Goal: Information Seeking & Learning: Learn about a topic

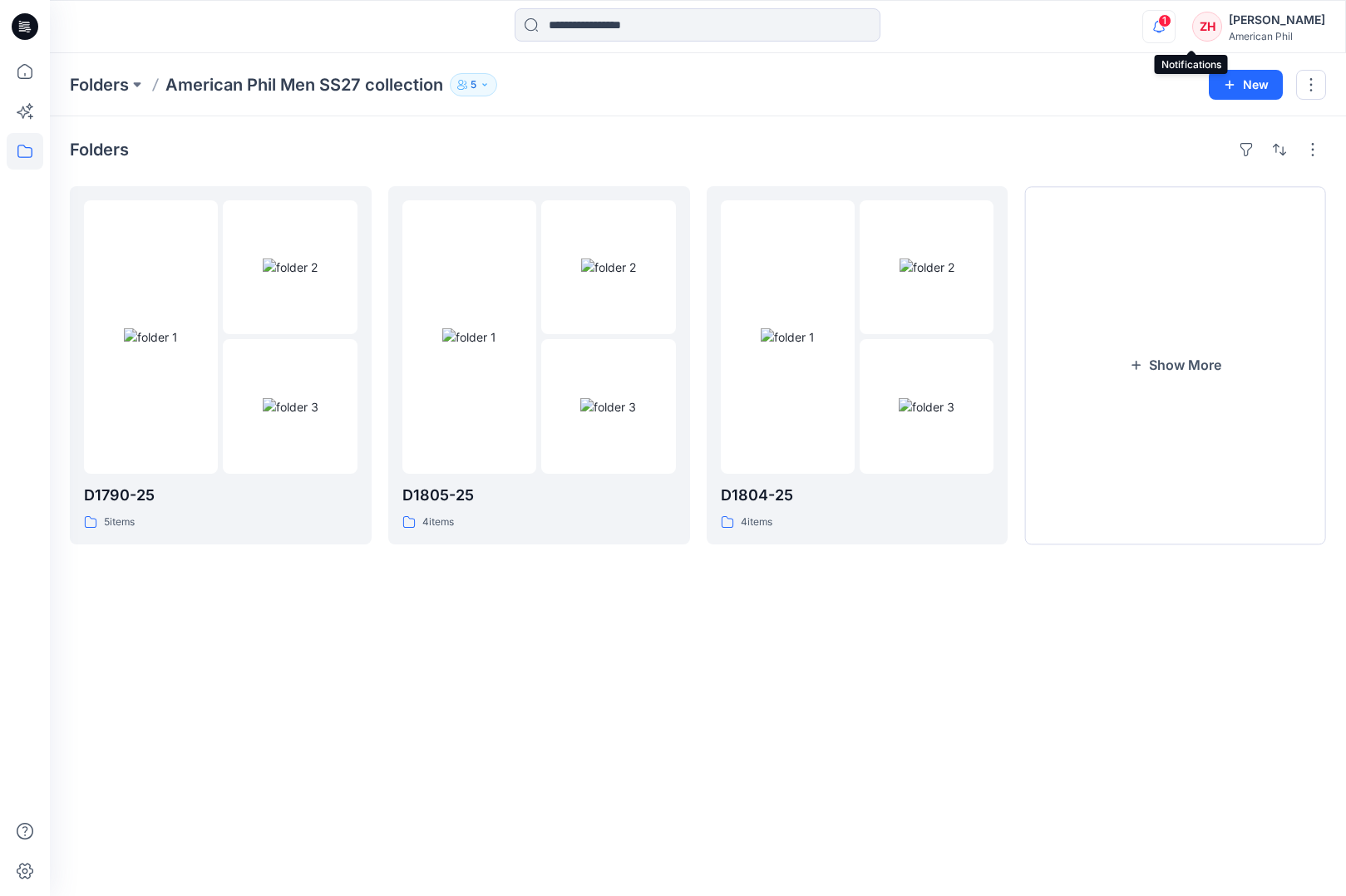
click at [1174, 27] on icon "button" at bounding box center [1158, 26] width 31 height 33
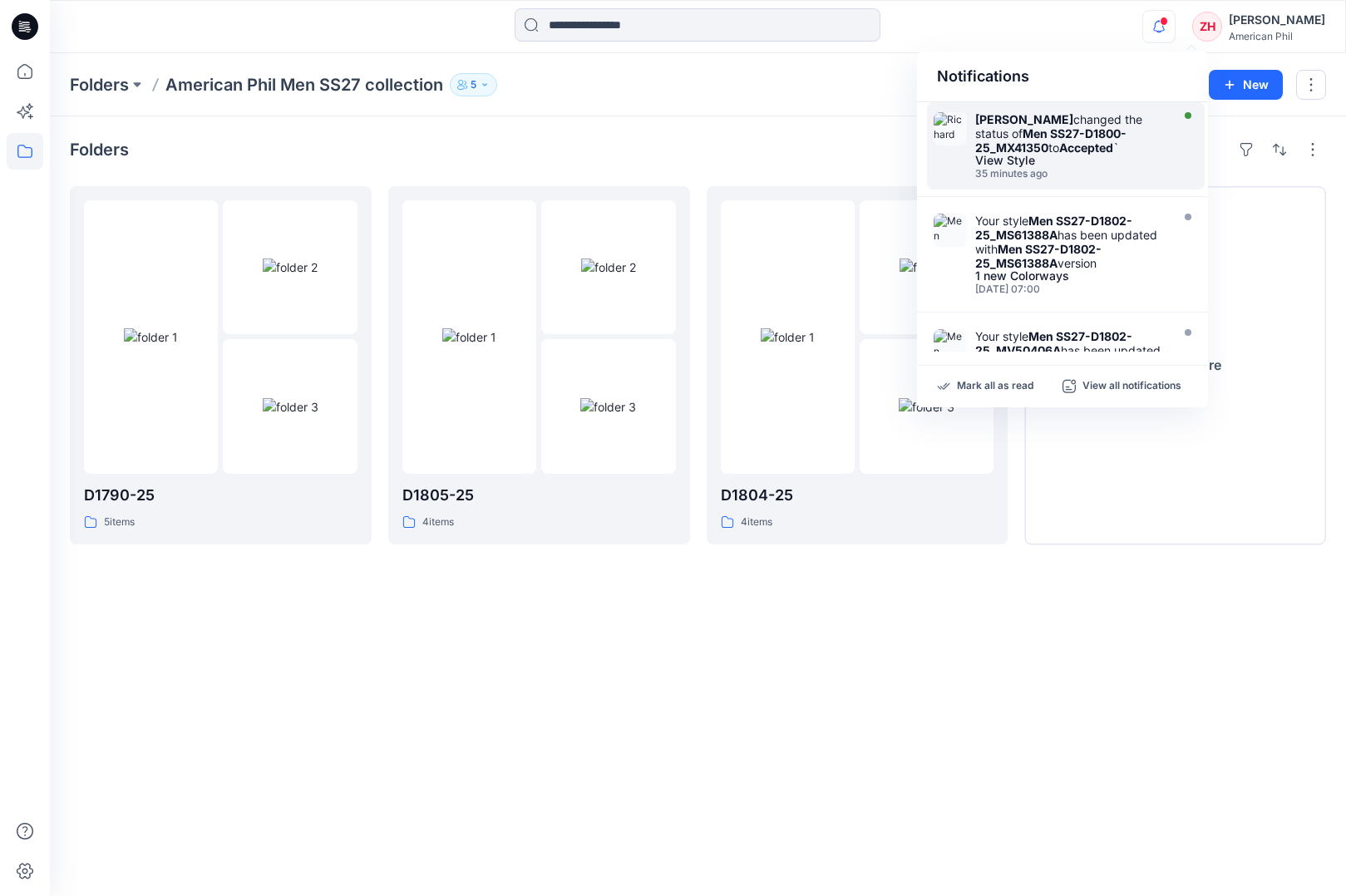
click at [1135, 127] on div "Richard Dromard changed the status of Men SS27-D1800-25_MX41350 to Accepted `" at bounding box center [1071, 133] width 191 height 42
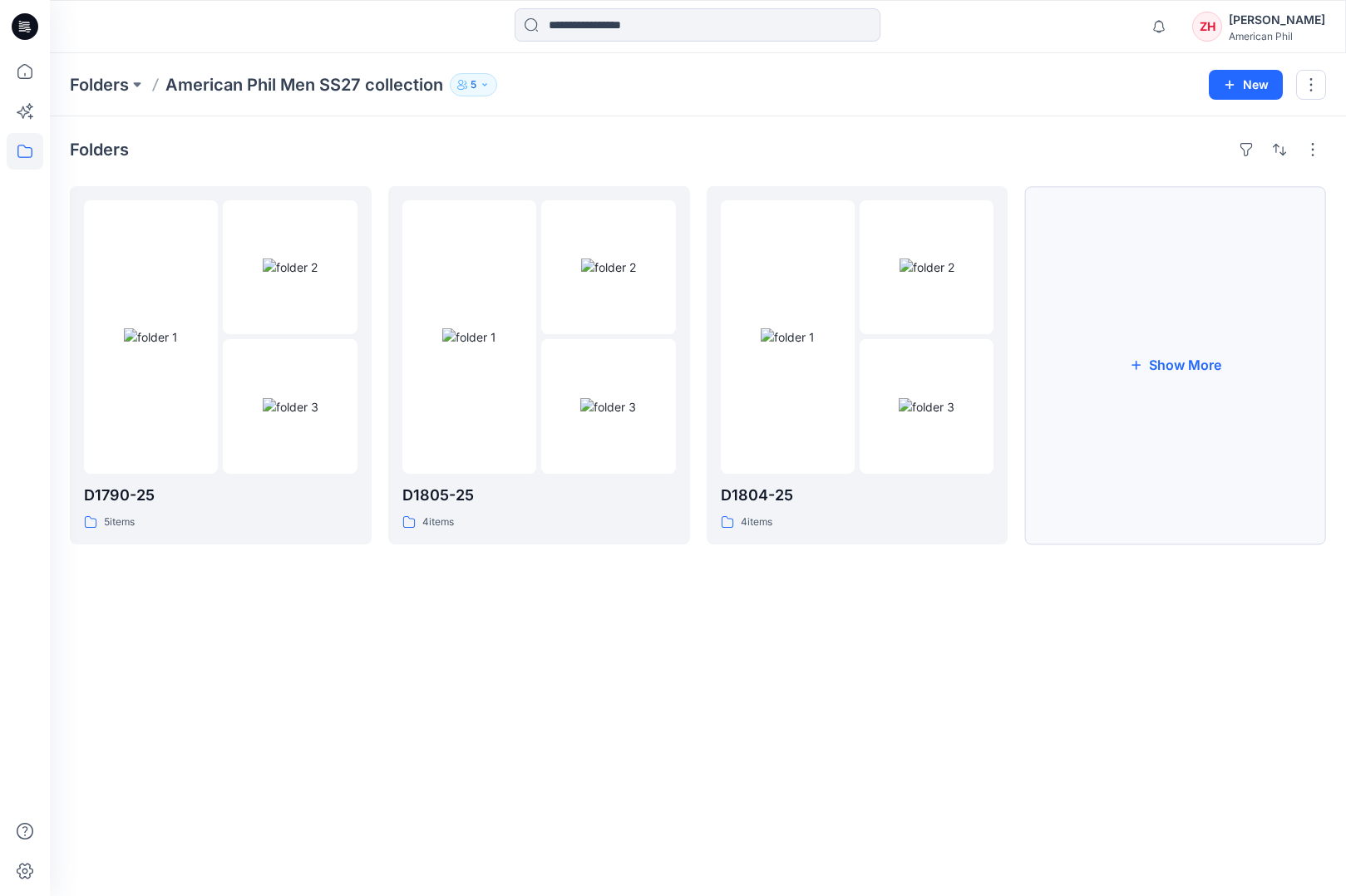
click at [1157, 317] on button "Show More" at bounding box center [1175, 365] width 302 height 358
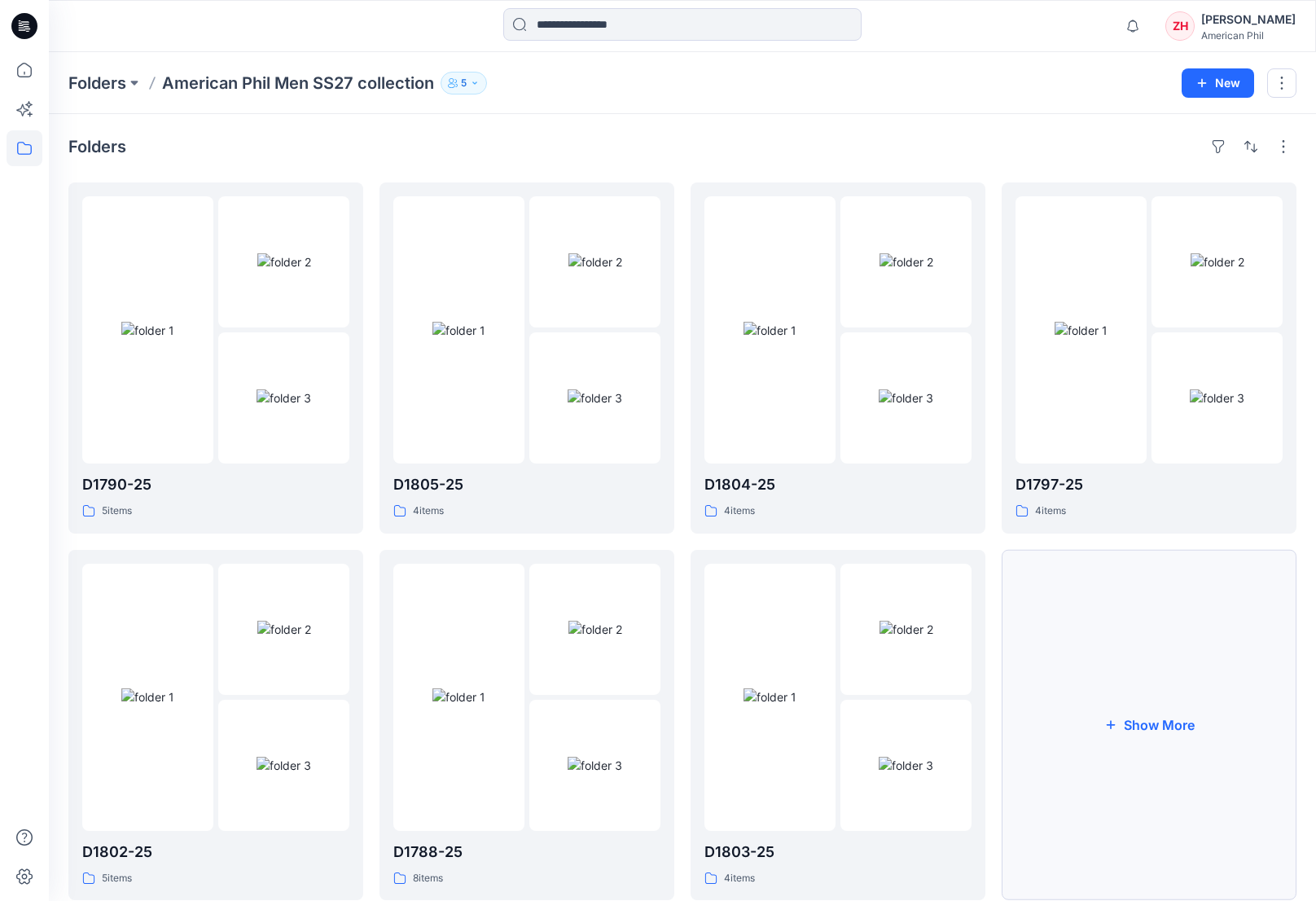
click at [1177, 618] on button "Show More" at bounding box center [1149, 725] width 295 height 351
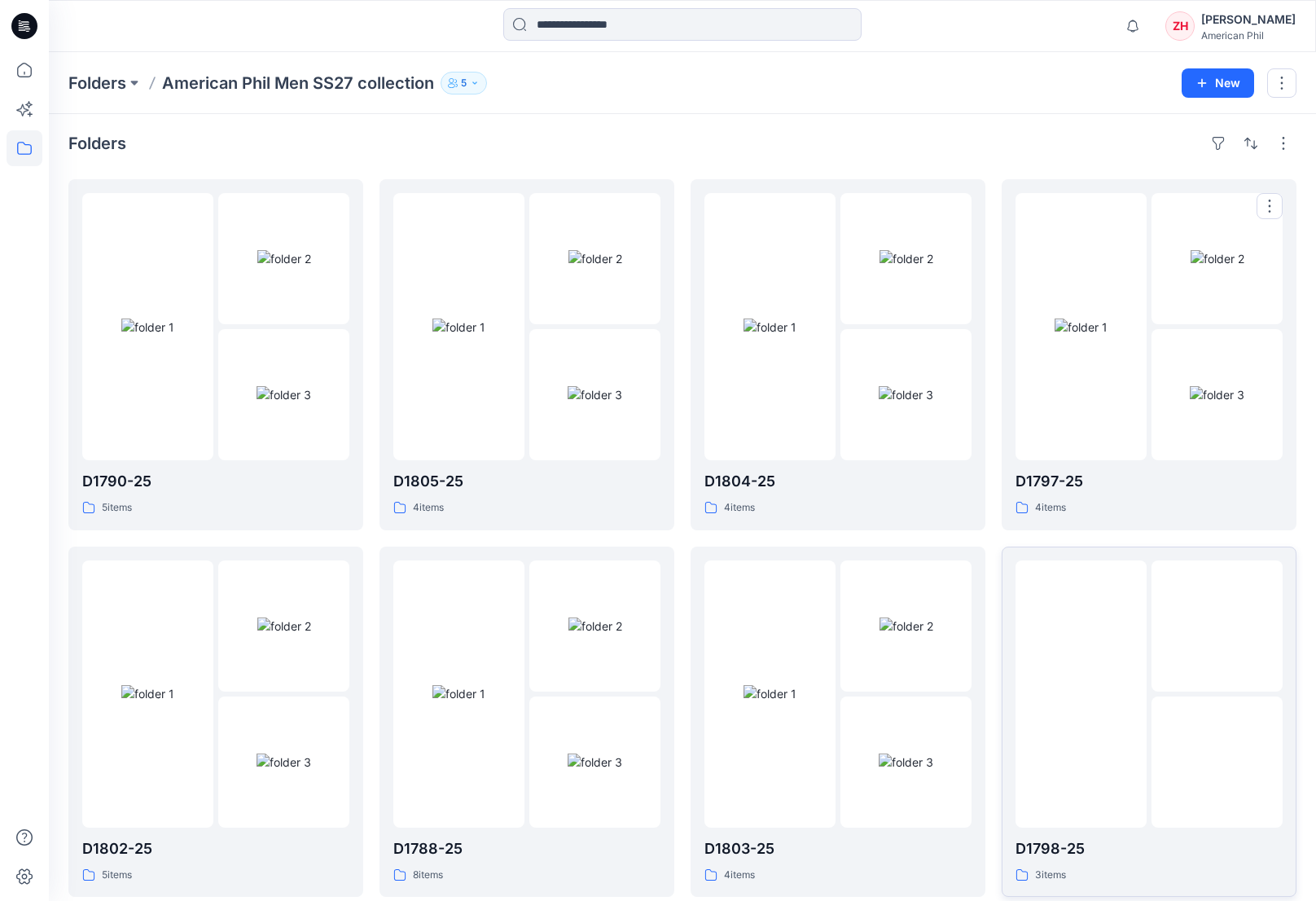
scroll to position [409, 0]
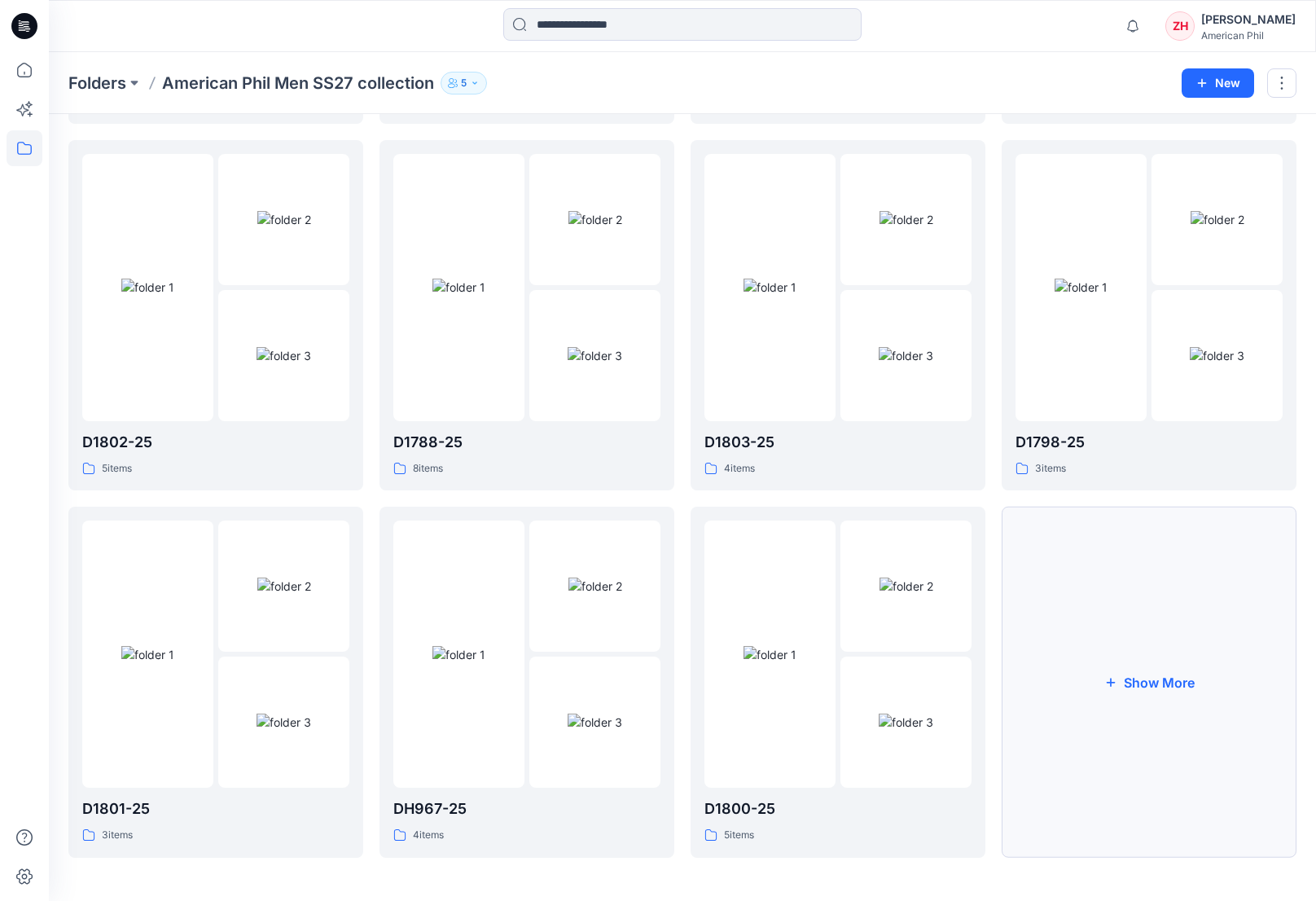
click at [1084, 642] on button "Show More" at bounding box center [1149, 682] width 295 height 351
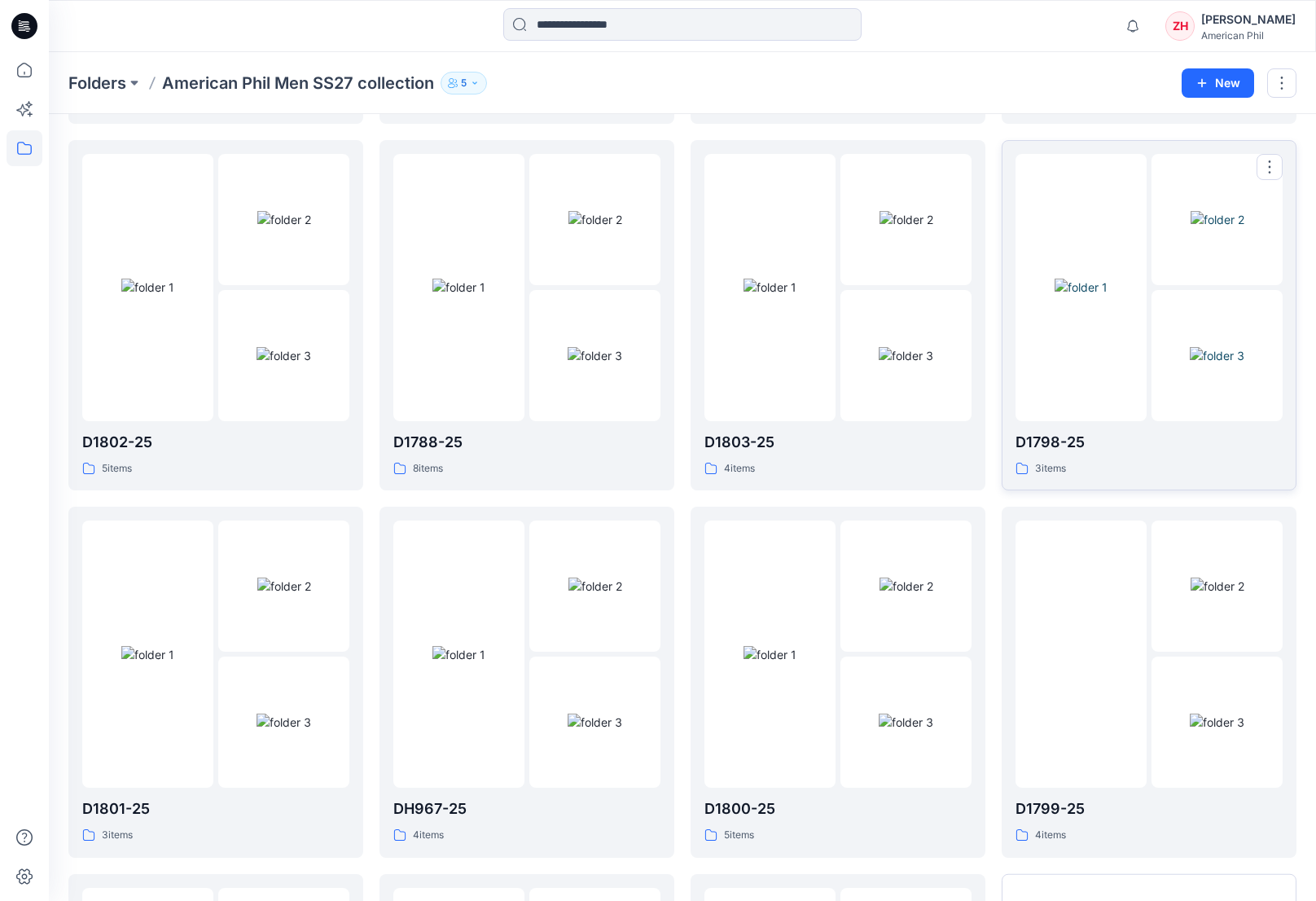
scroll to position [748, 0]
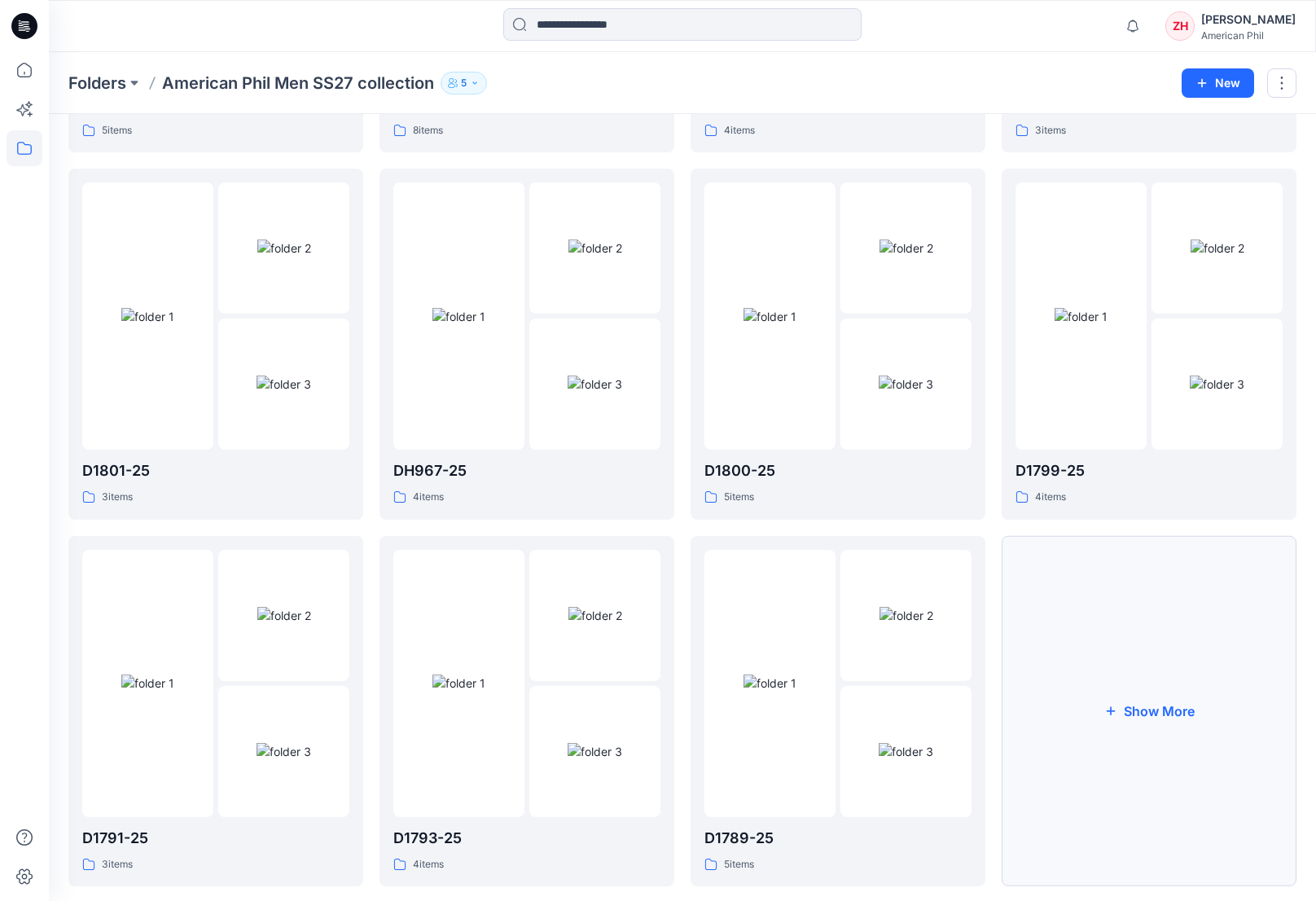
click at [1143, 658] on button "Show More" at bounding box center [1149, 712] width 295 height 351
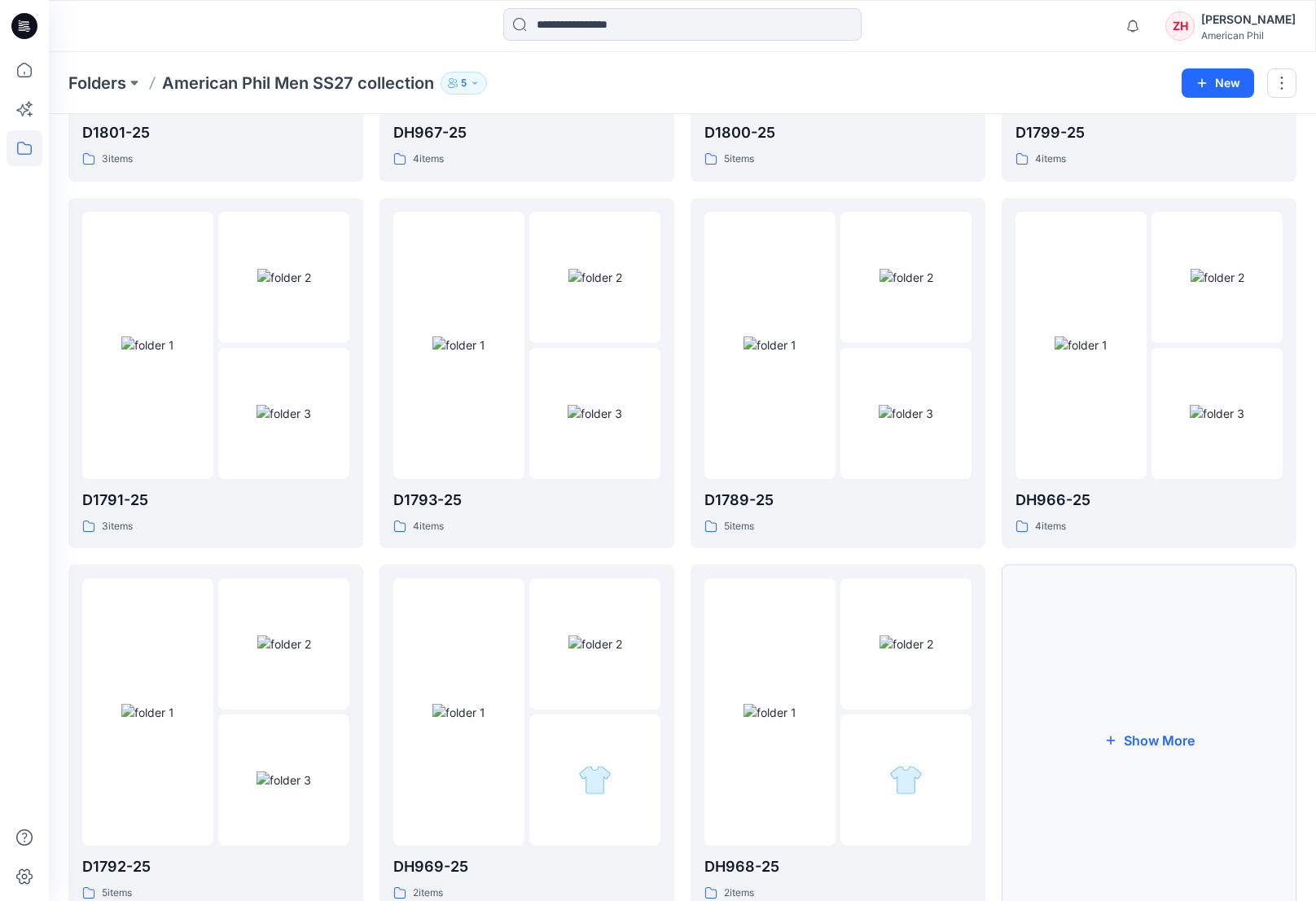
click at [1132, 744] on button "Show More" at bounding box center [1149, 740] width 295 height 351
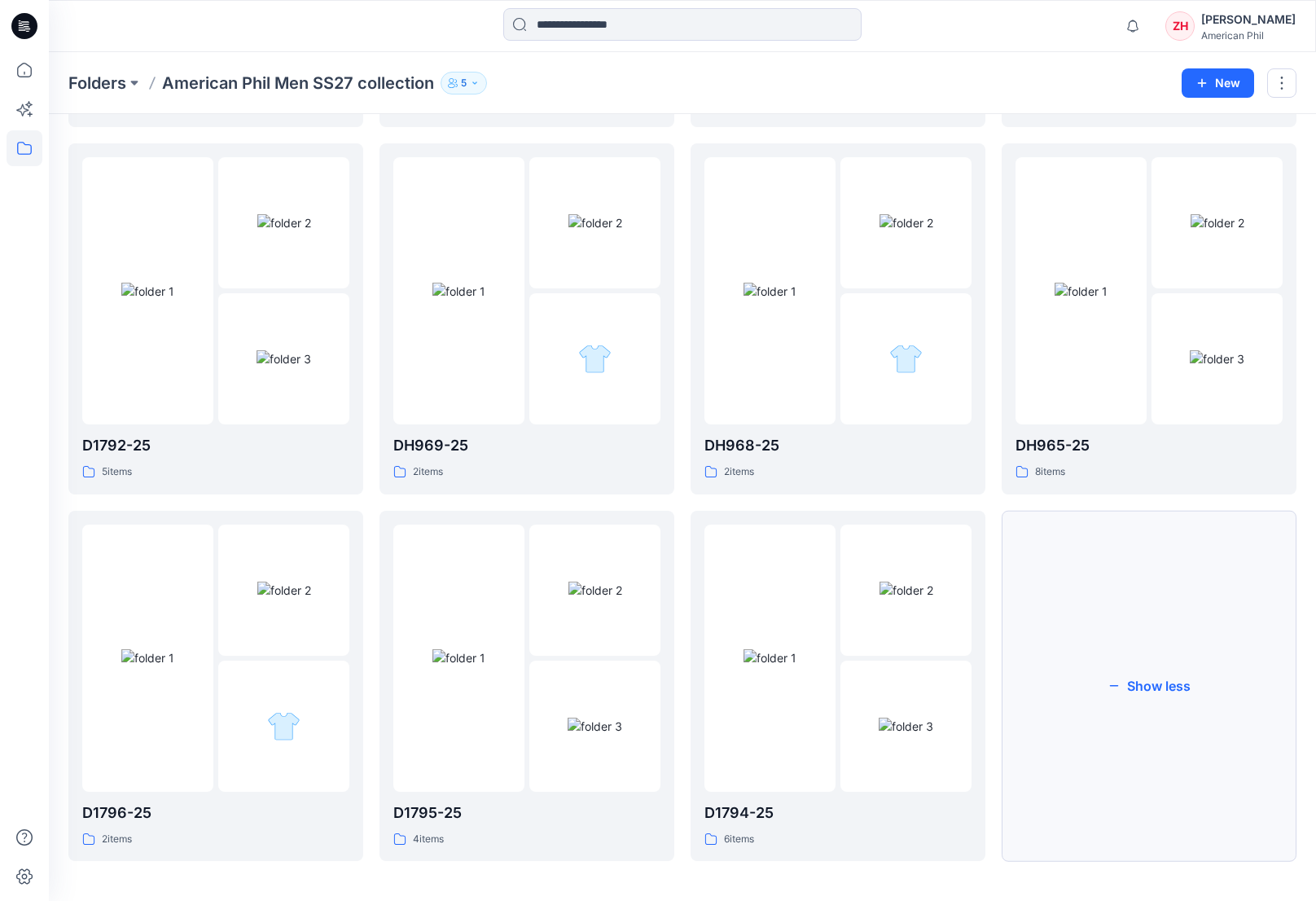
click at [1154, 636] on button "Show less" at bounding box center [1149, 687] width 295 height 351
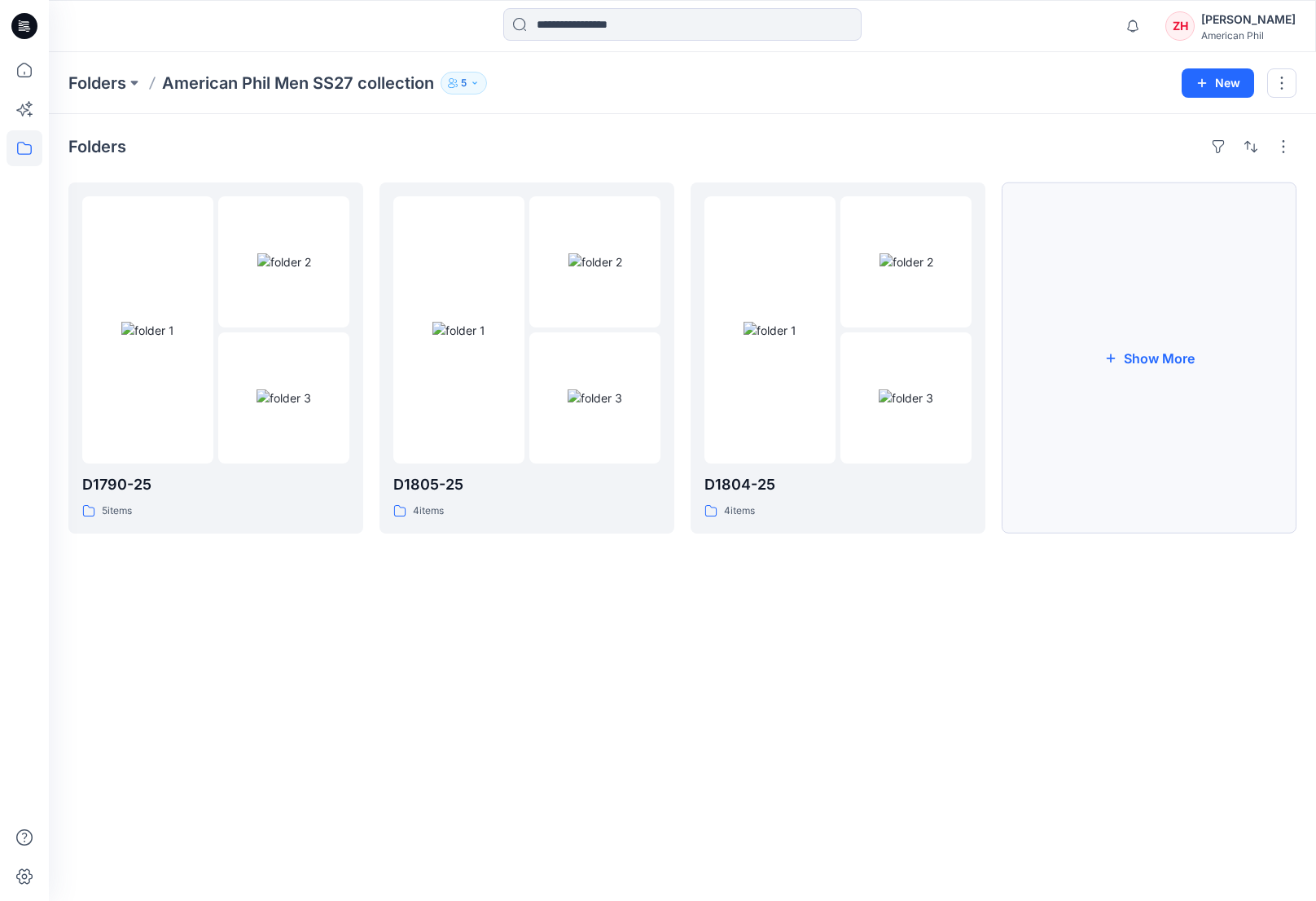
scroll to position [0, 0]
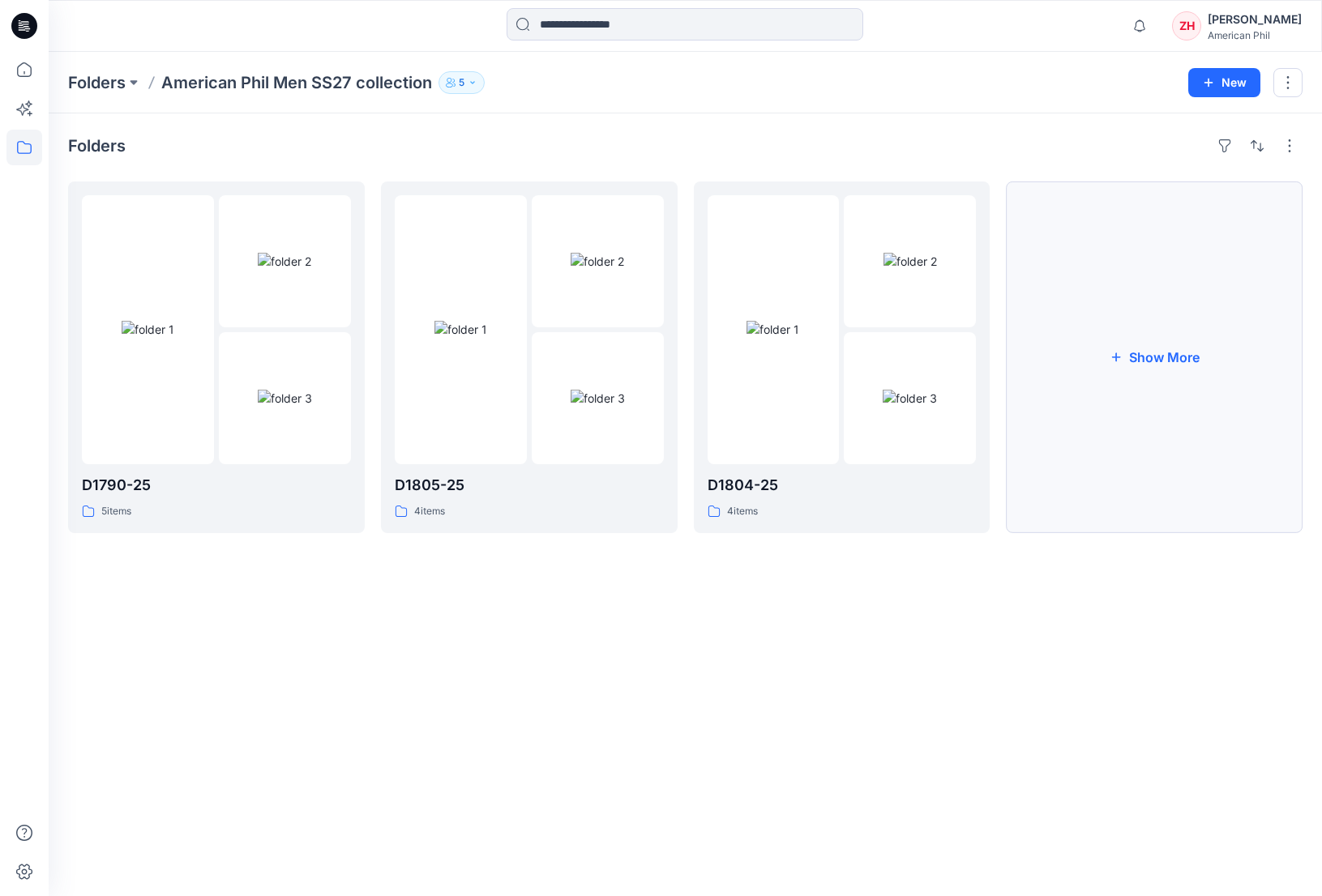
click at [1124, 427] on button "Show More" at bounding box center [1154, 357] width 297 height 352
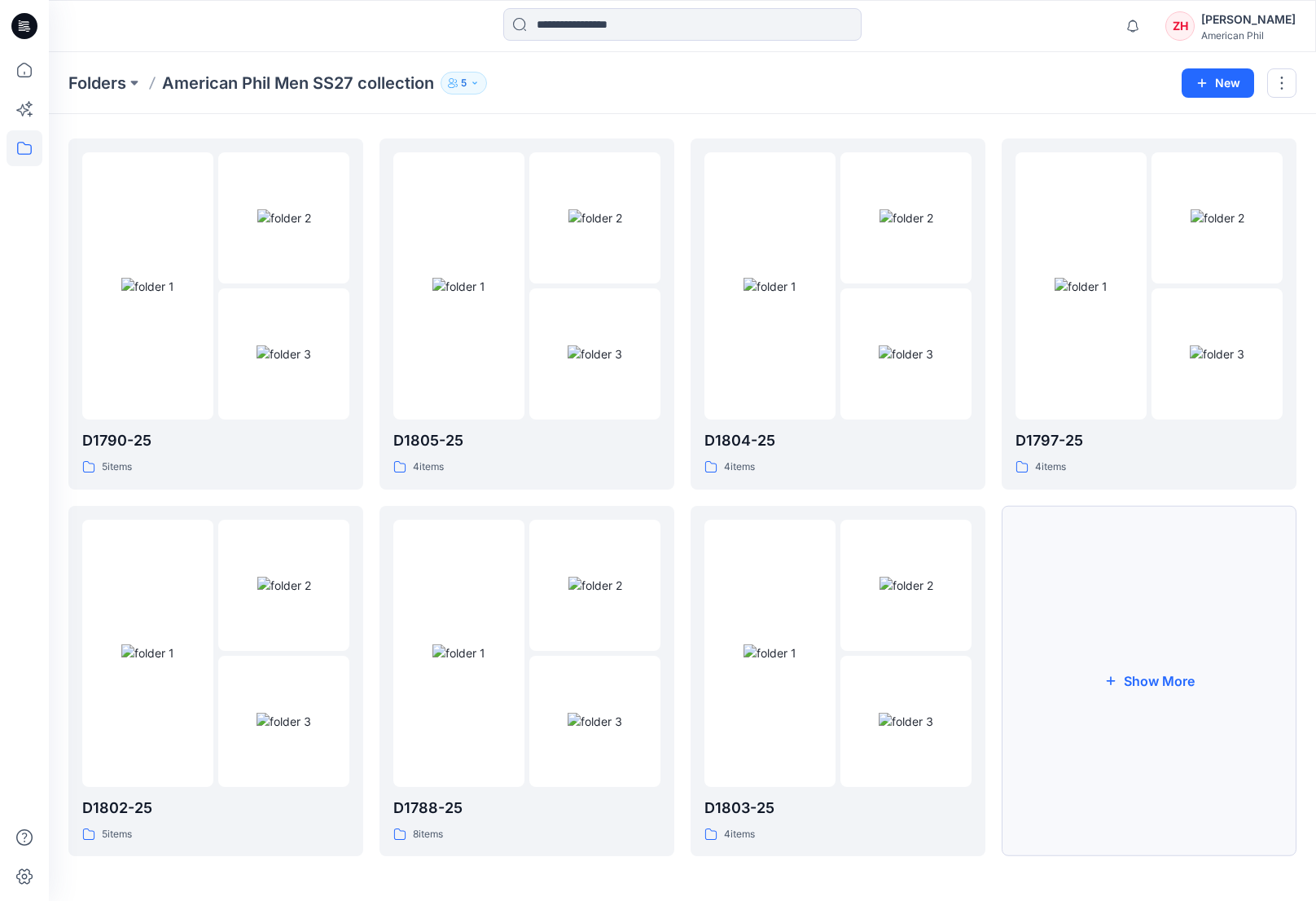
click at [1184, 518] on button "Show More" at bounding box center [1149, 681] width 295 height 351
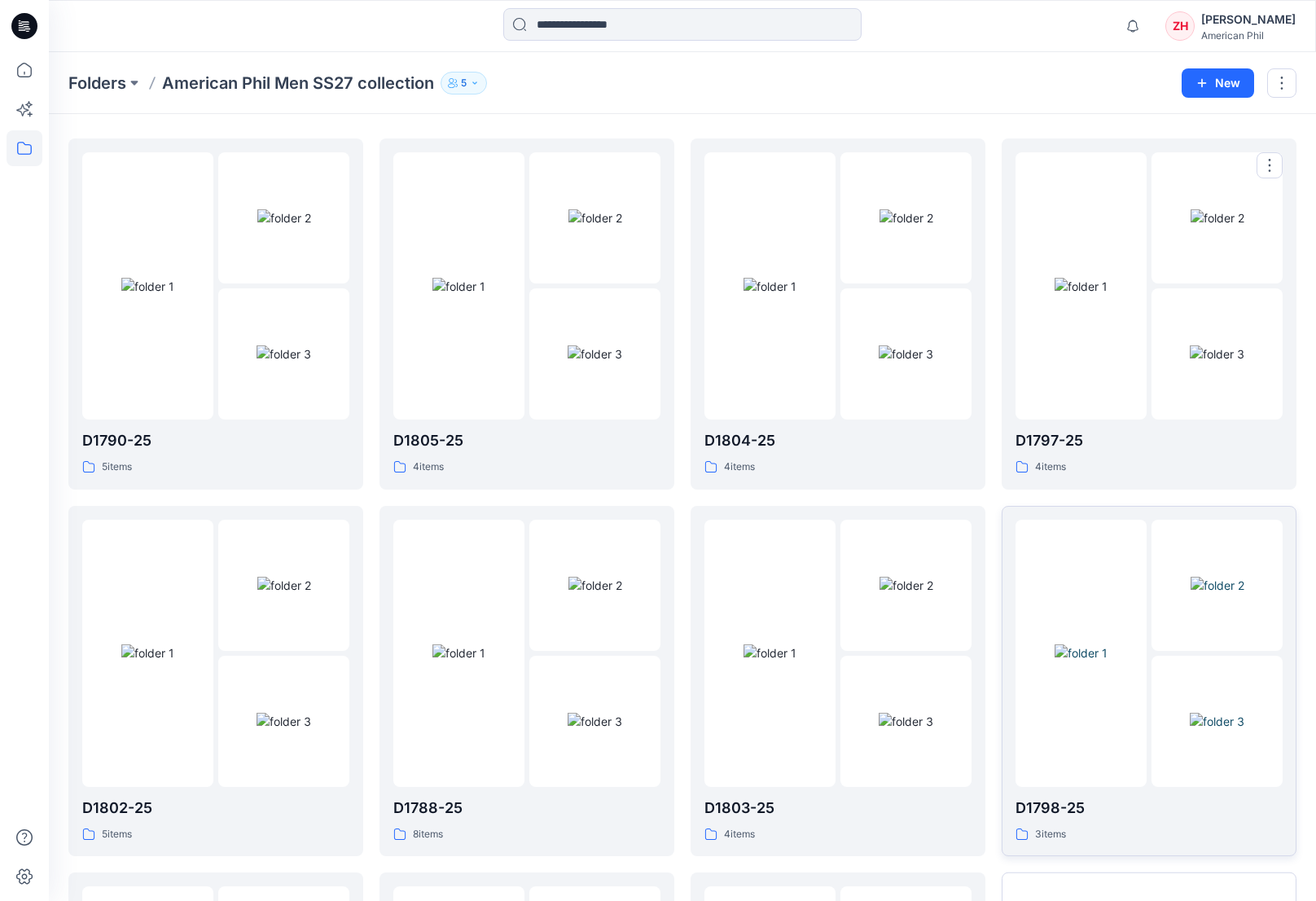
scroll to position [409, 0]
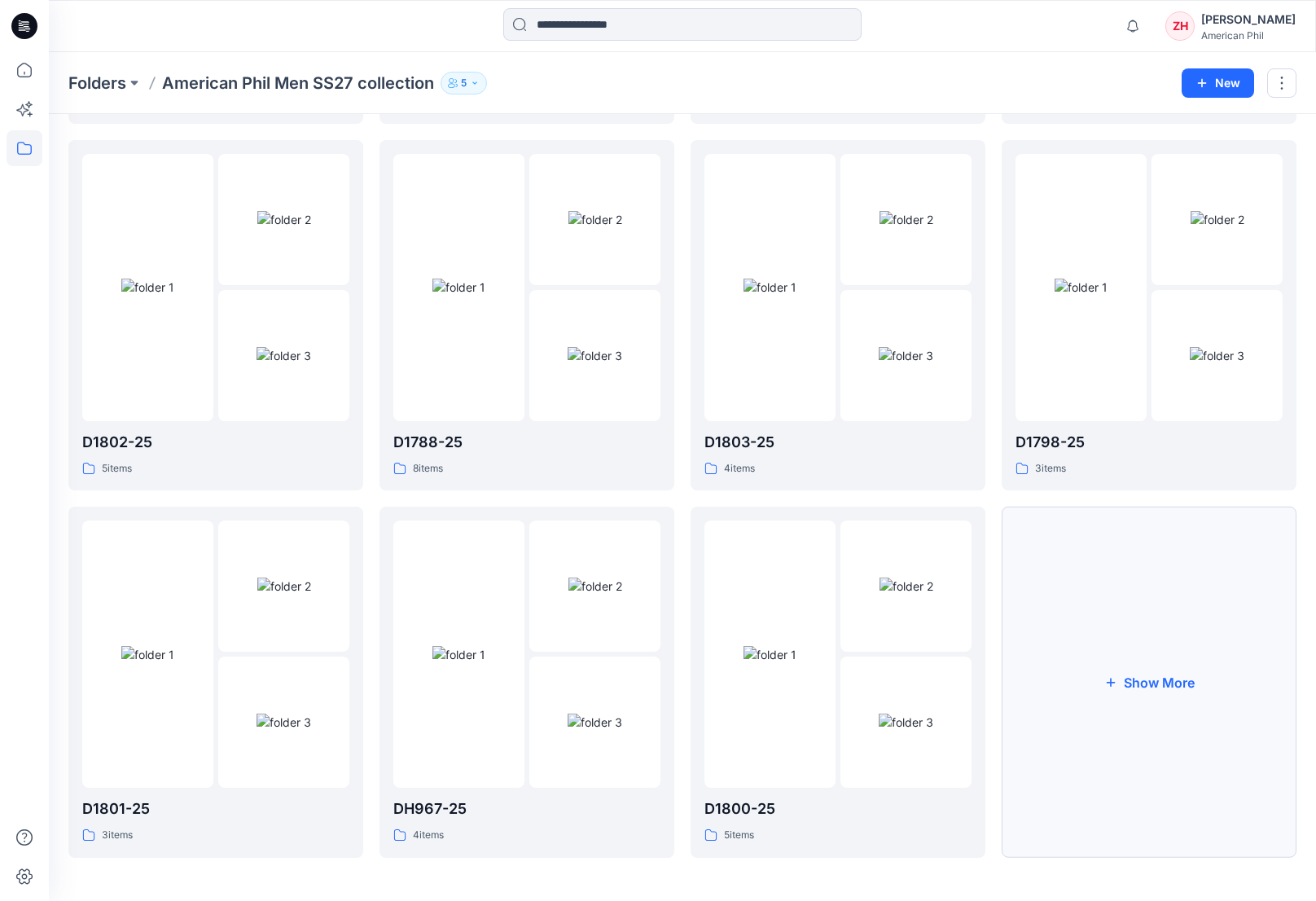
click at [1147, 552] on button "Show More" at bounding box center [1149, 682] width 295 height 351
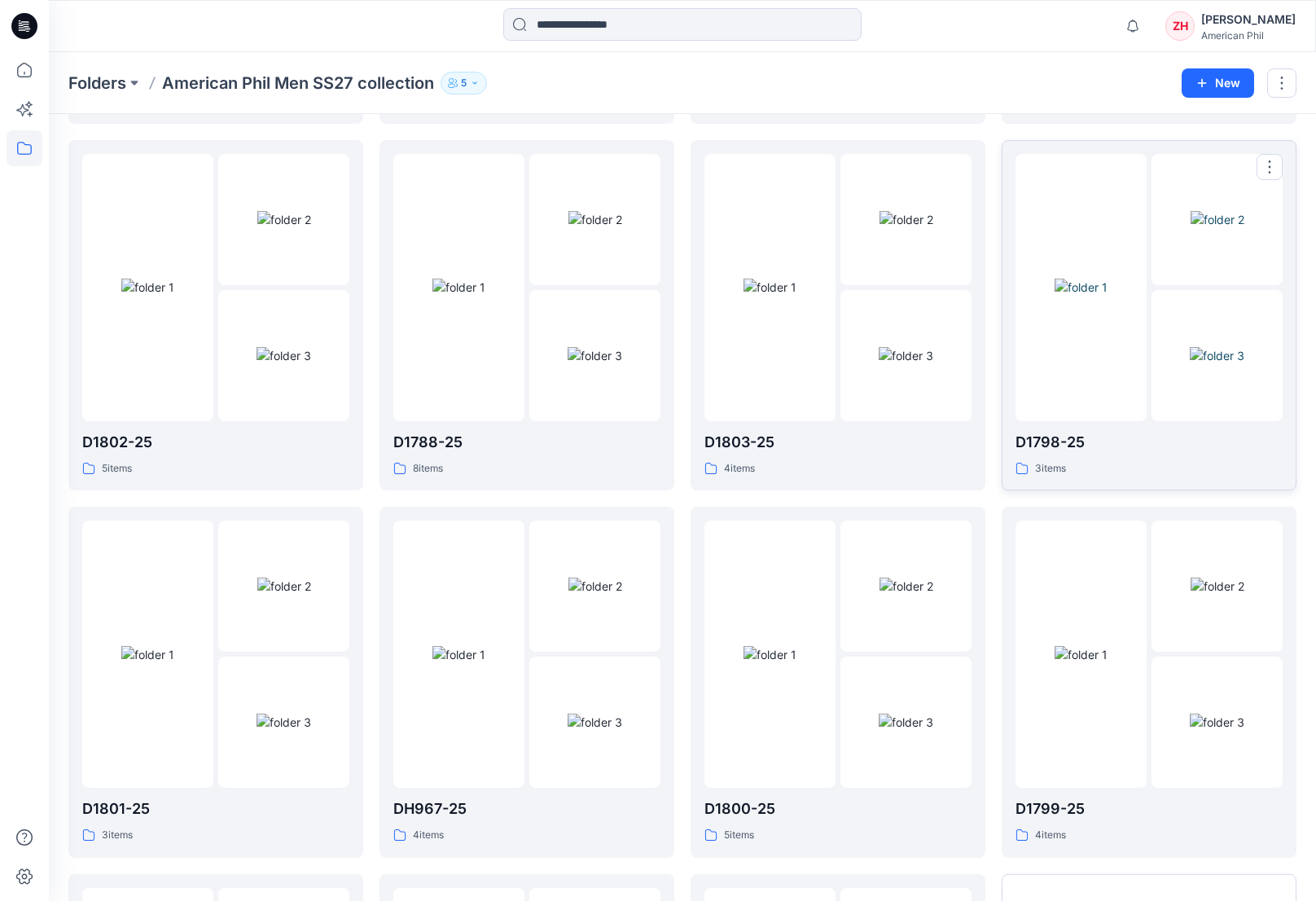
scroll to position [766, 0]
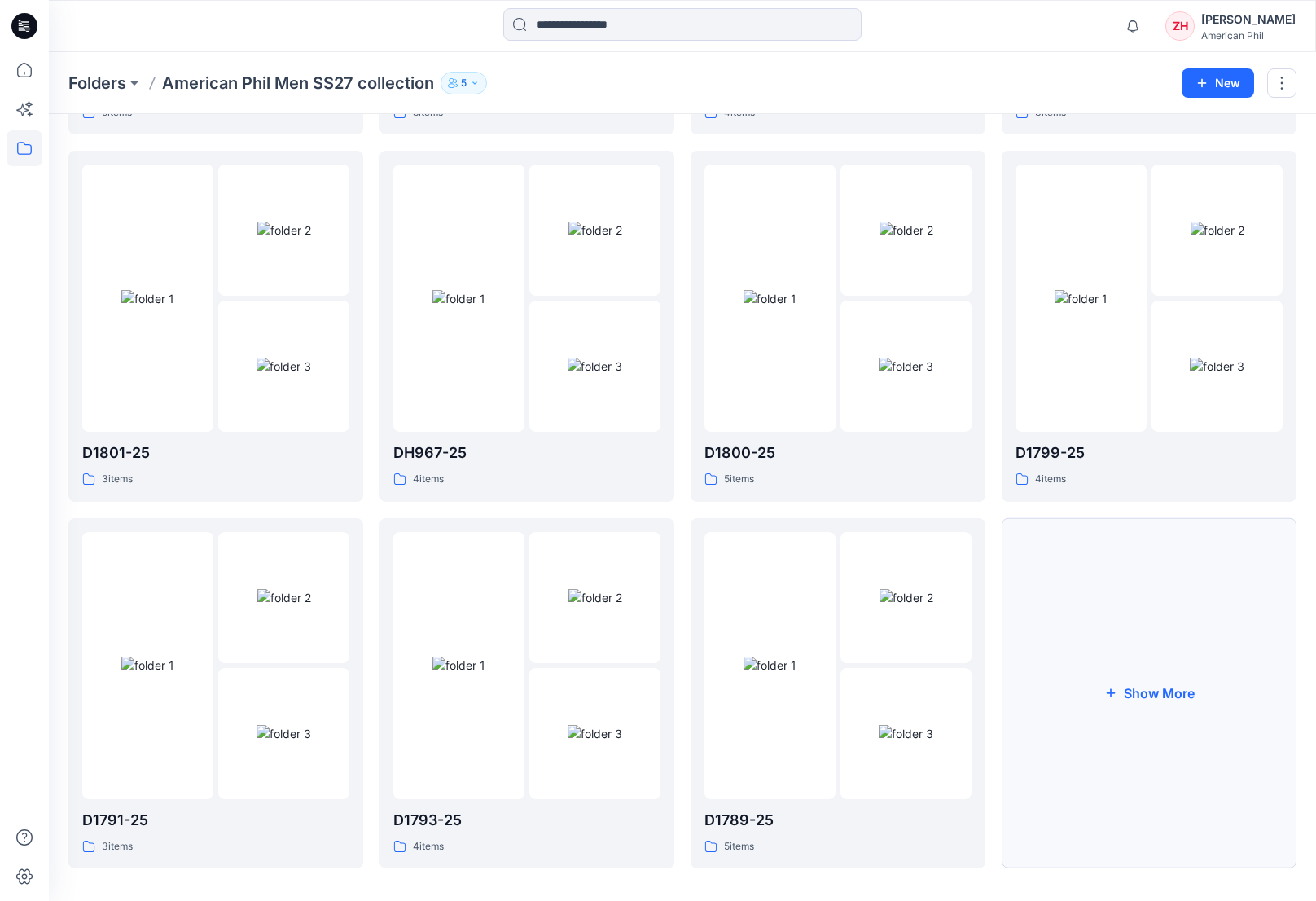
click at [1185, 610] on button "Show More" at bounding box center [1149, 694] width 295 height 351
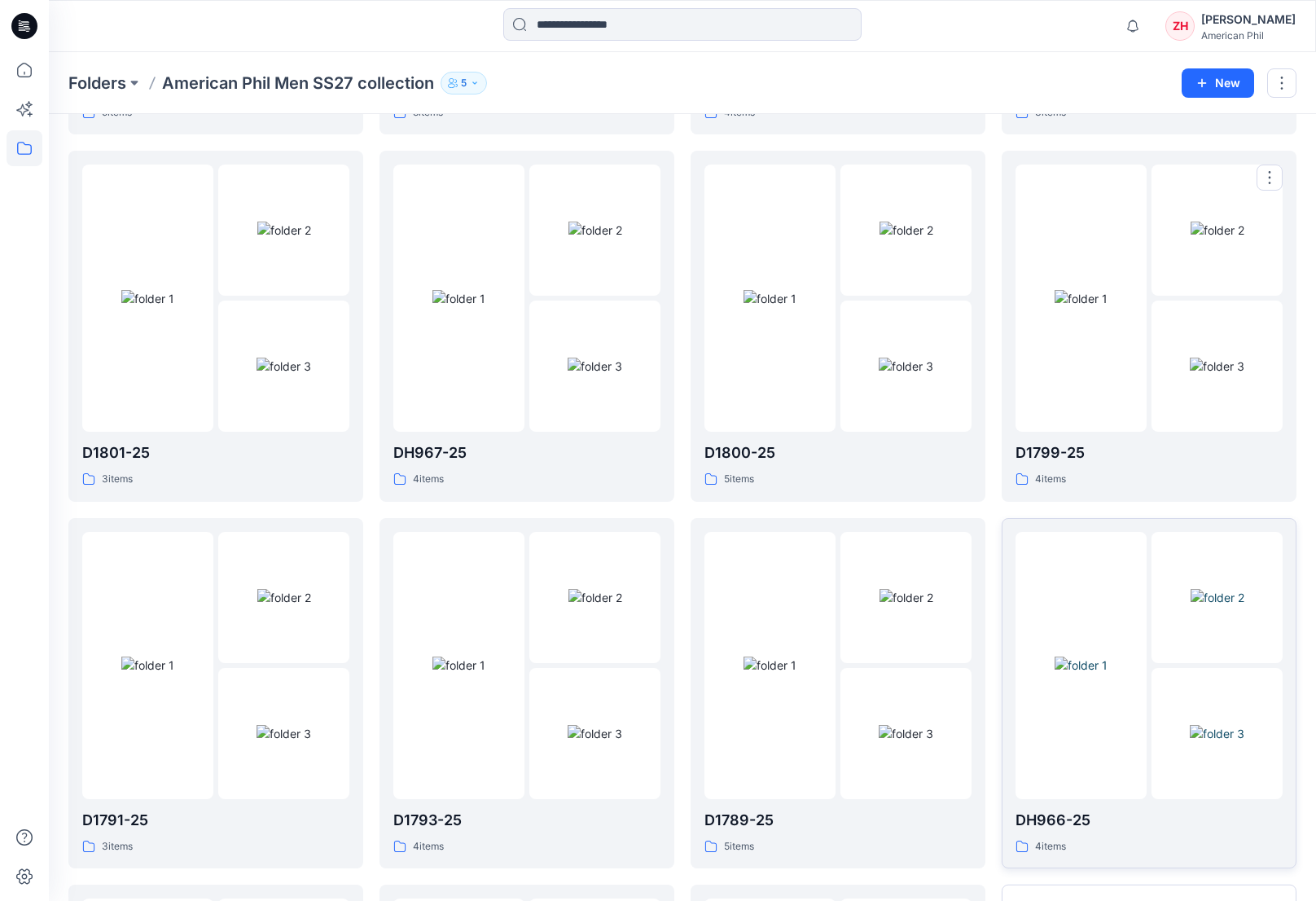
scroll to position [1141, 0]
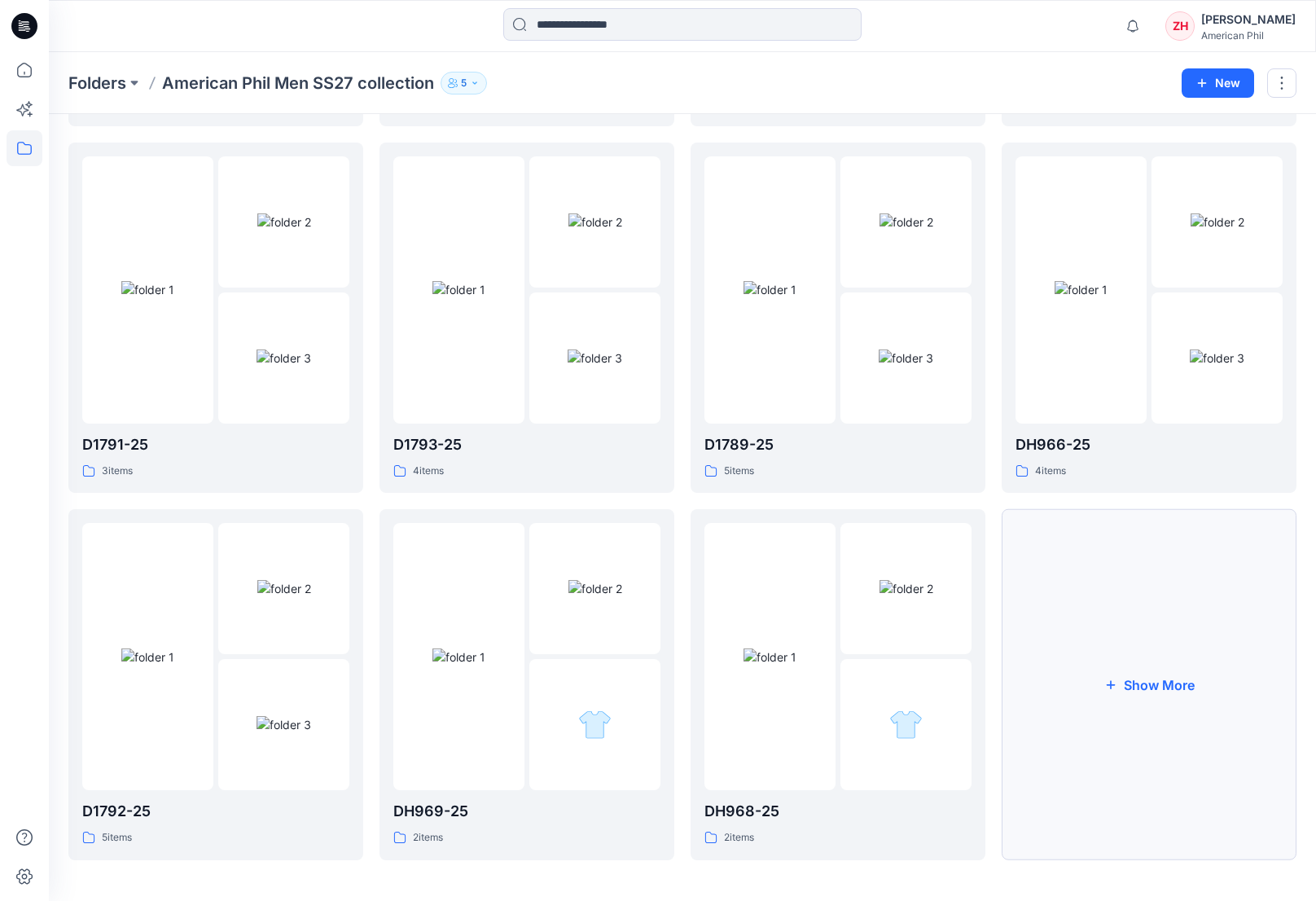
click at [1189, 597] on button "Show More" at bounding box center [1149, 685] width 295 height 351
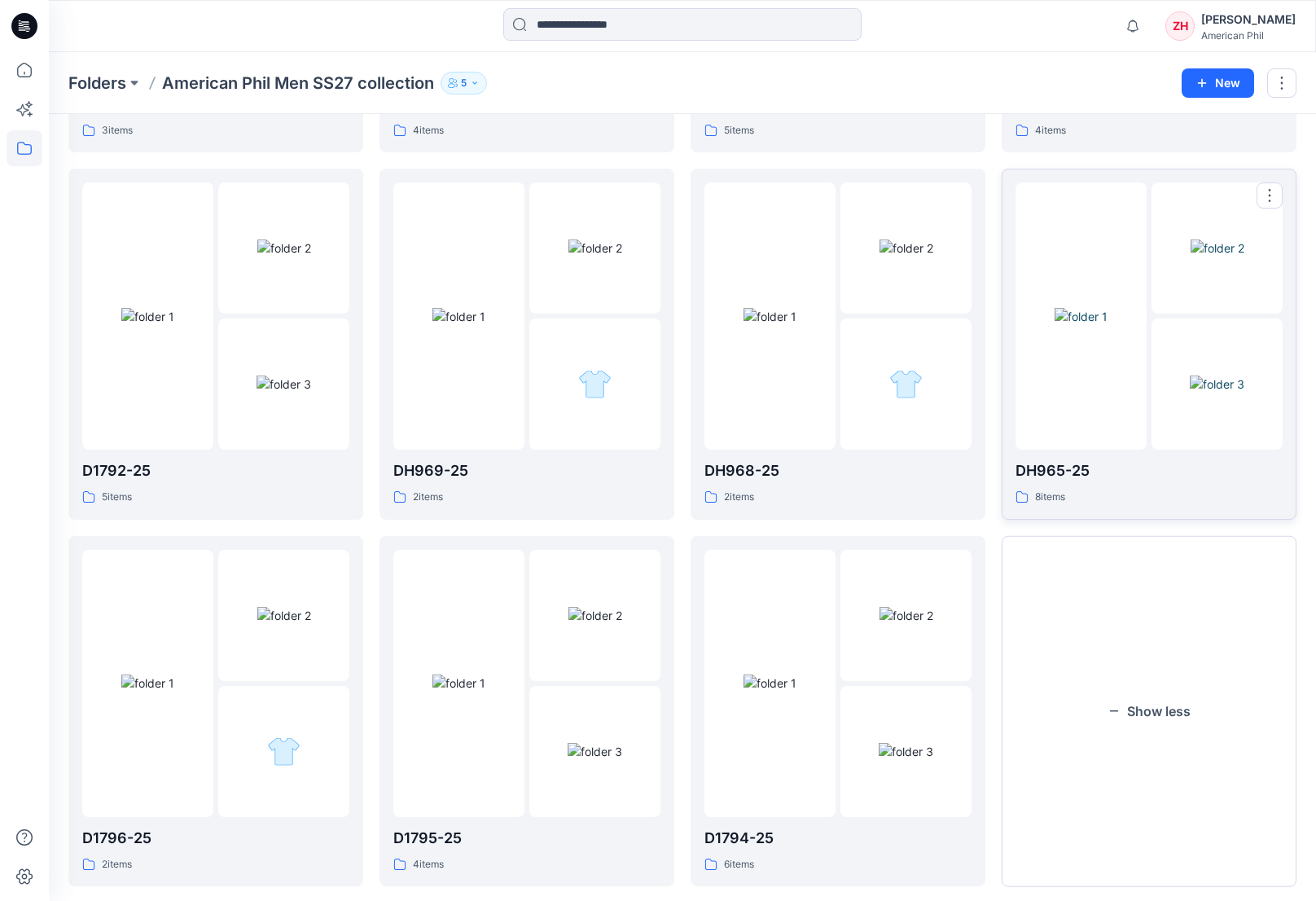
click at [1083, 394] on div at bounding box center [1081, 315] width 131 height 267
